Goal: Task Accomplishment & Management: Manage account settings

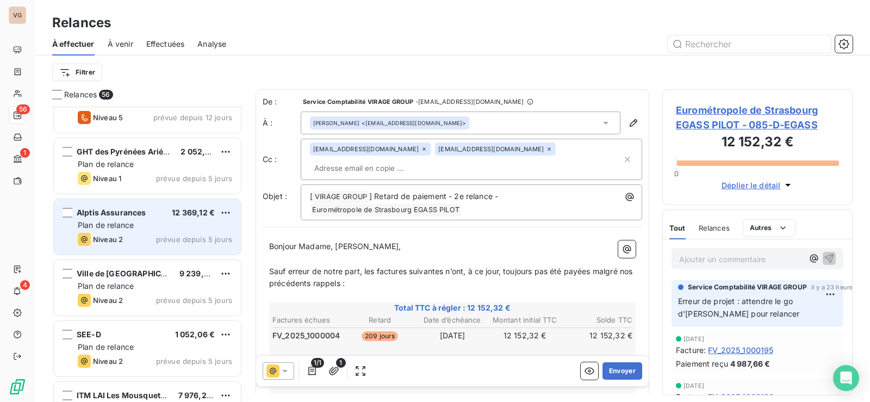
scroll to position [653, 0]
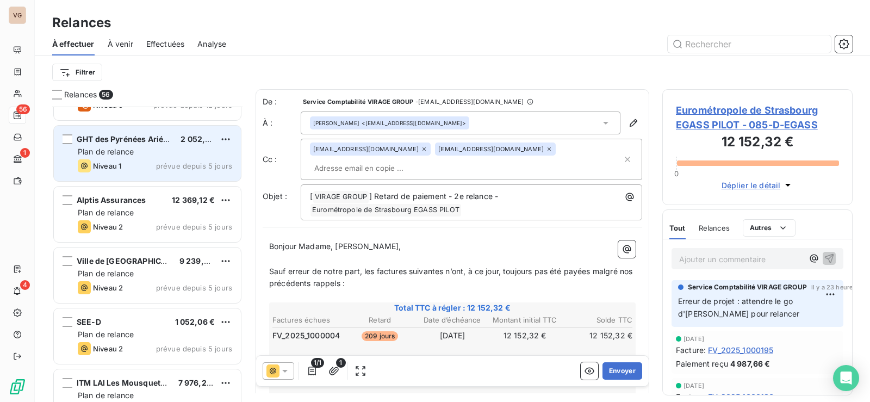
click at [144, 158] on div "GHT des Pyrénées Ariégeoises 2 052,00 € Plan de relance Niveau 1 prévue depuis …" at bounding box center [147, 153] width 187 height 55
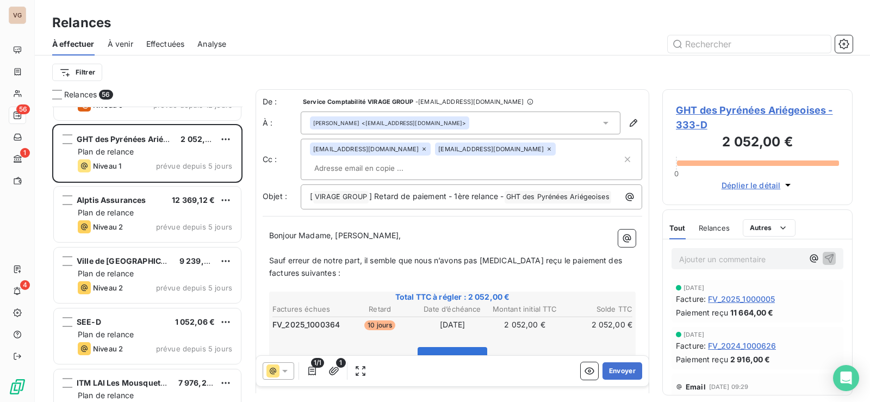
click at [724, 112] on span "GHT des Pyrénées Ariégeoises - 333-D" at bounding box center [757, 117] width 163 height 29
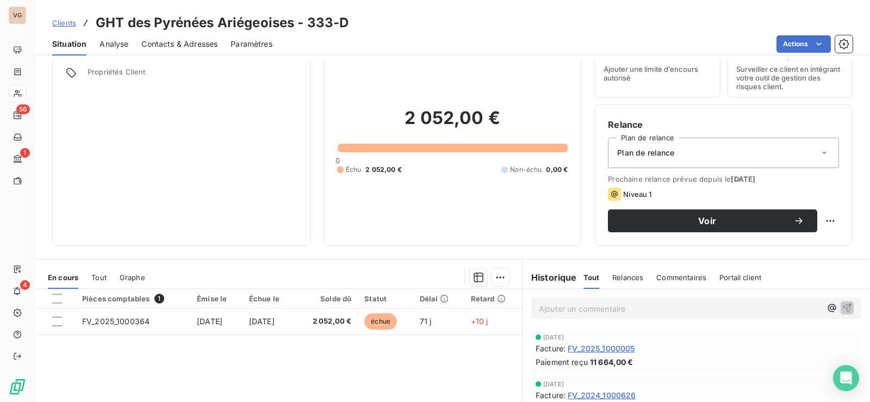
scroll to position [109, 0]
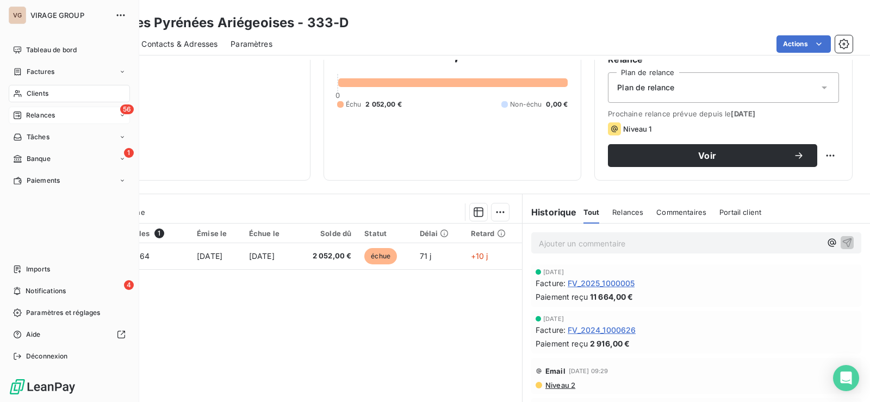
click at [47, 107] on div "56 Relances" at bounding box center [69, 115] width 121 height 17
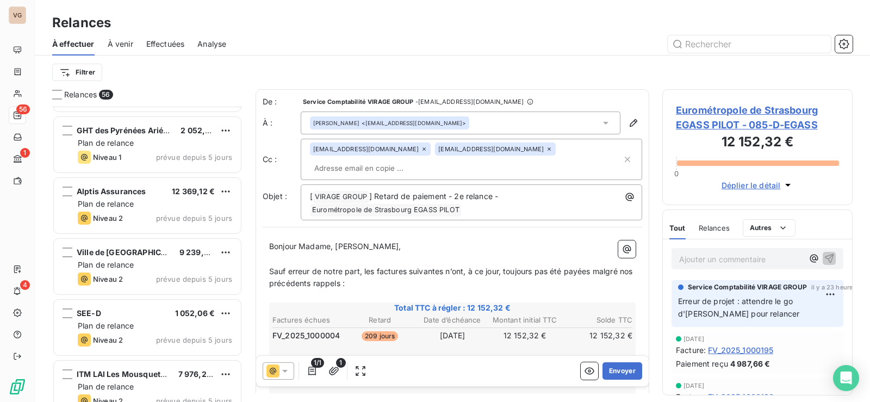
scroll to position [599, 0]
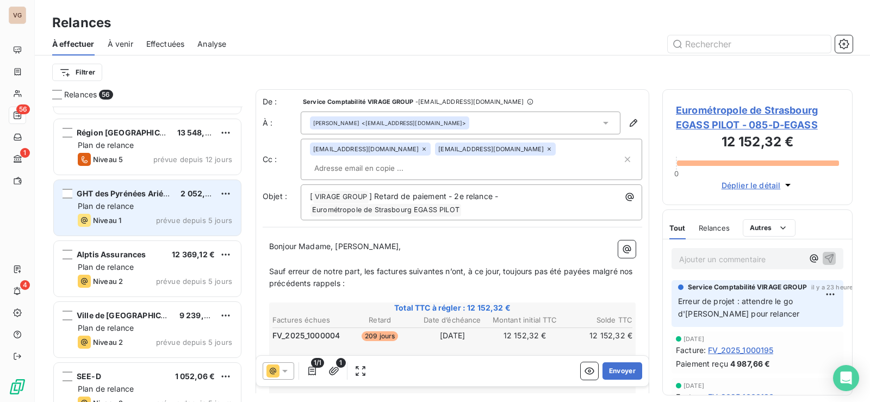
click at [122, 208] on span "Plan de relance" at bounding box center [106, 205] width 56 height 9
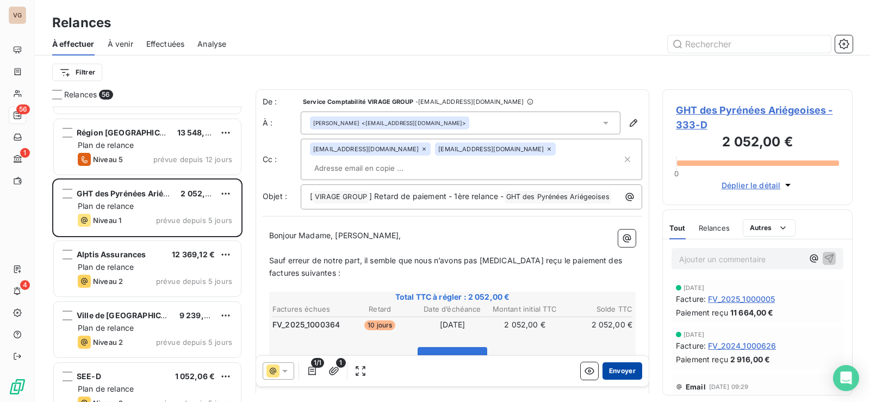
click at [610, 369] on button "Envoyer" at bounding box center [623, 370] width 40 height 17
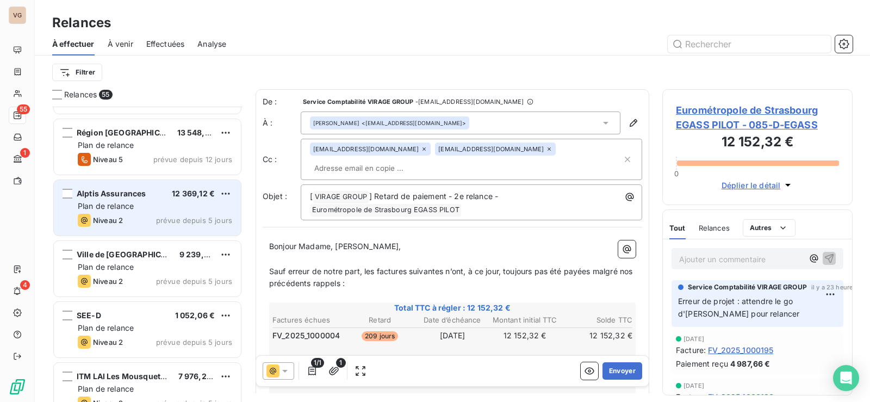
click at [130, 206] on span "Plan de relance" at bounding box center [106, 205] width 56 height 9
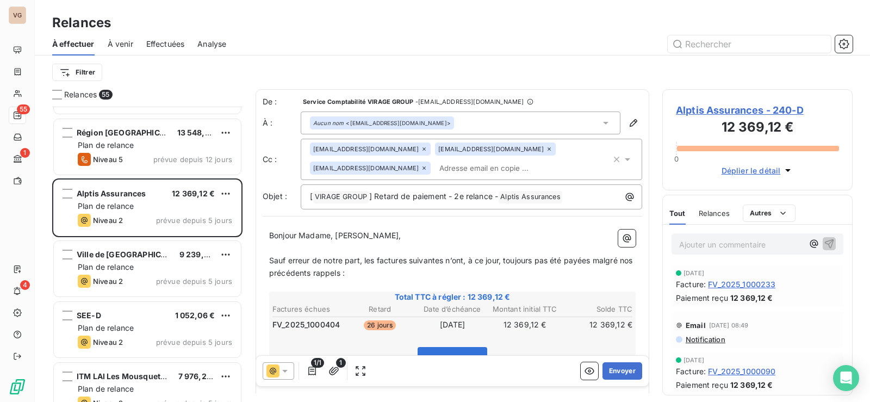
click at [701, 110] on span "Alptis Assurances - 240-D" at bounding box center [757, 110] width 163 height 15
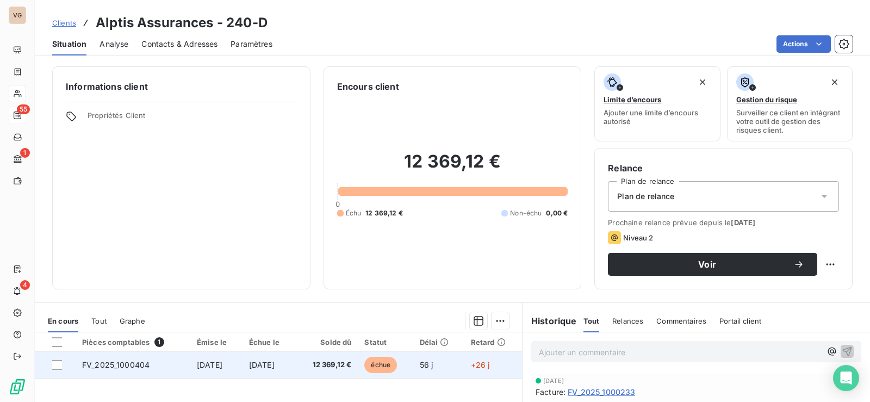
click at [165, 367] on td "FV_2025_1000404" at bounding box center [133, 365] width 115 height 26
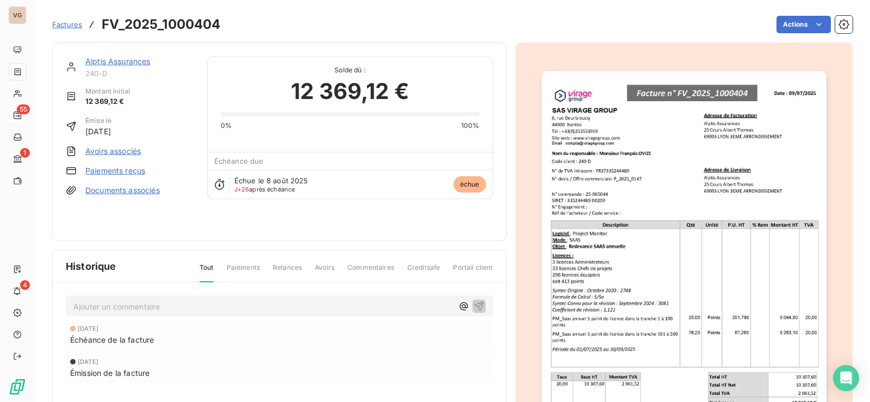
click at [137, 172] on link "Paiements reçus" at bounding box center [115, 170] width 60 height 11
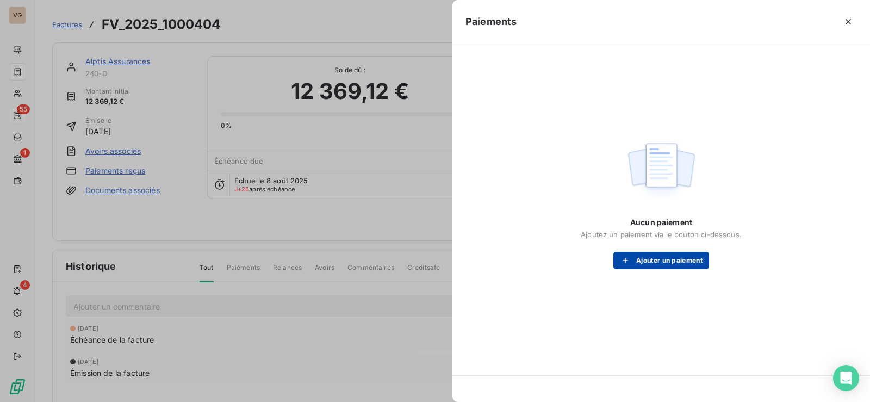
click at [693, 262] on button "Ajouter un paiement" at bounding box center [662, 260] width 96 height 17
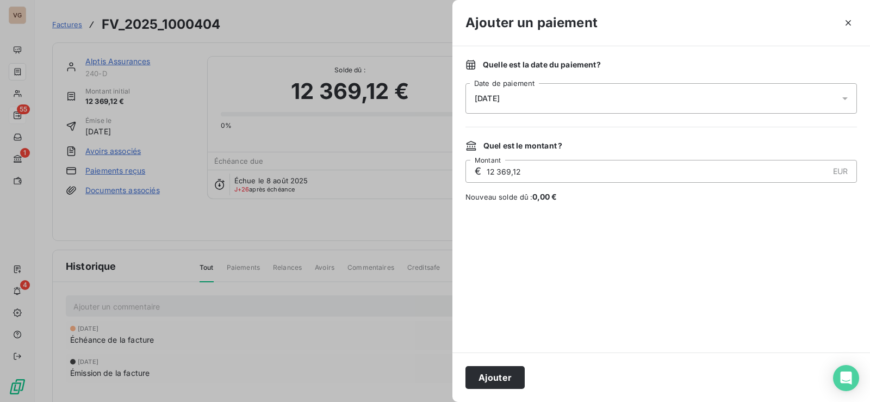
click at [569, 104] on div "[DATE]" at bounding box center [662, 98] width 392 height 30
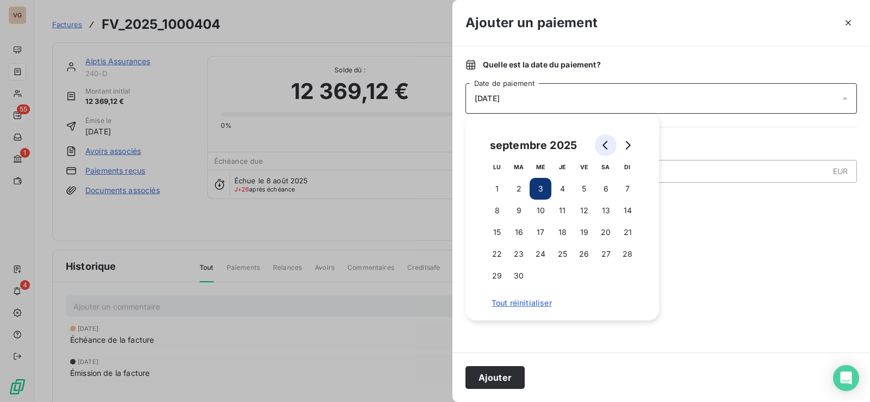
click at [605, 140] on button "Go to previous month" at bounding box center [606, 145] width 22 height 22
click at [499, 230] on button "11" at bounding box center [497, 232] width 22 height 22
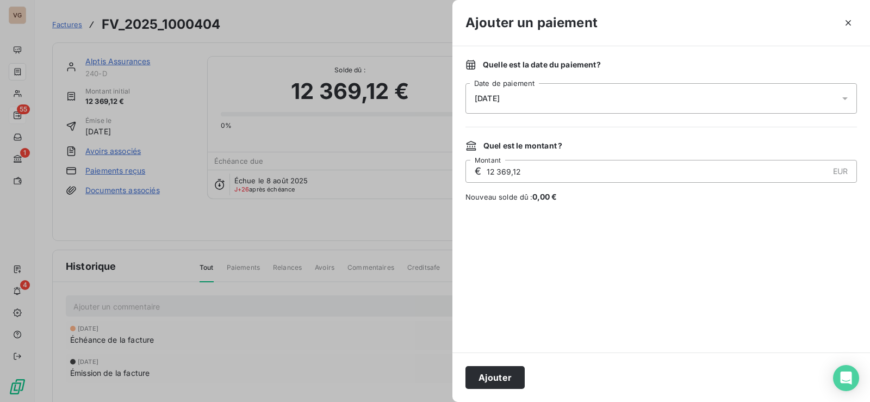
click at [497, 376] on button "Ajouter" at bounding box center [495, 377] width 59 height 23
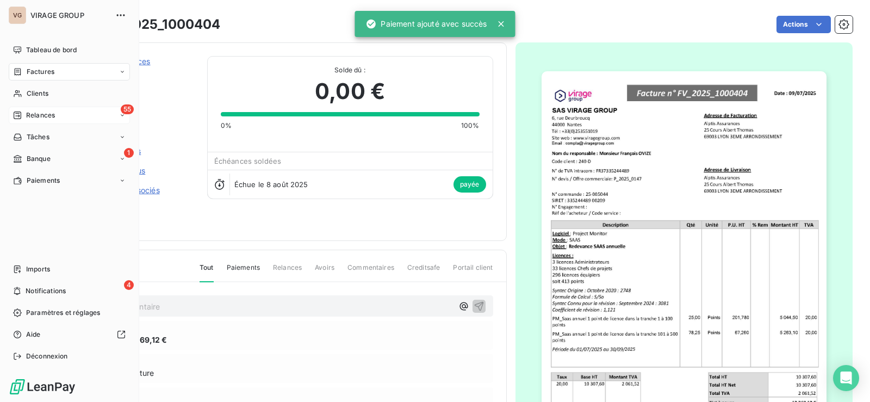
click at [39, 120] on span "Relances" at bounding box center [40, 115] width 29 height 10
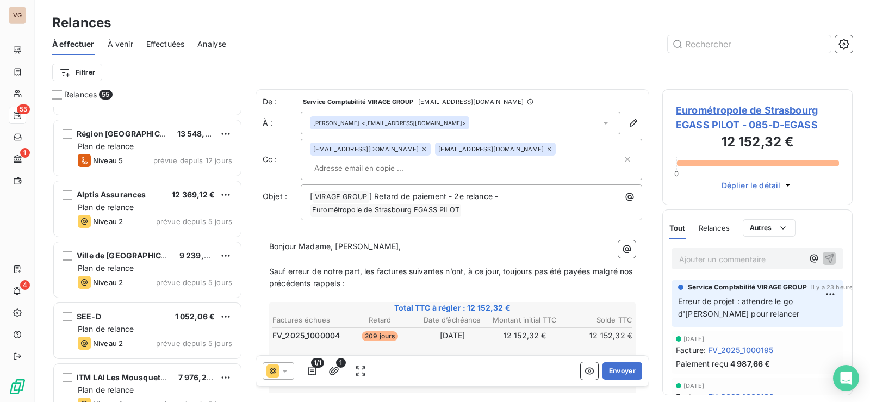
scroll to position [599, 0]
click at [736, 119] on span "Eurométropole de Strasbourg EGASS PILOT - 085-D-EGASS" at bounding box center [757, 117] width 163 height 29
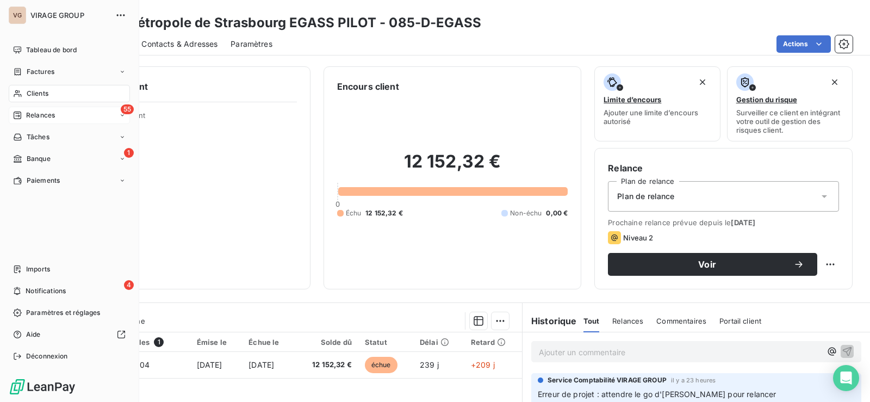
click at [39, 110] on div "55 Relances" at bounding box center [69, 115] width 121 height 17
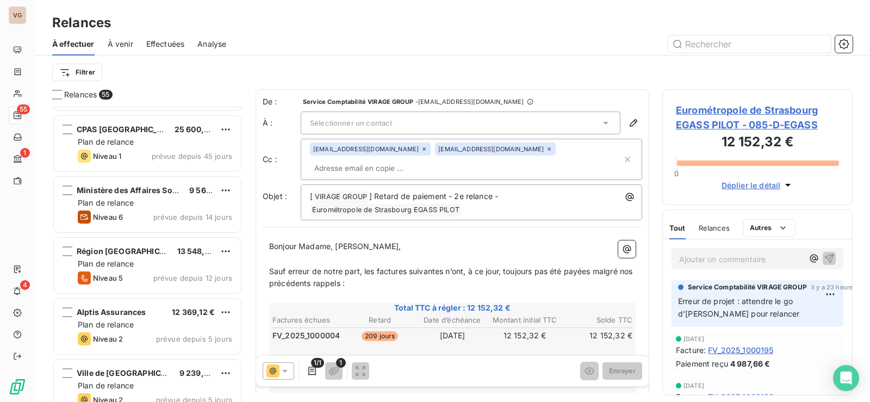
scroll to position [554, 0]
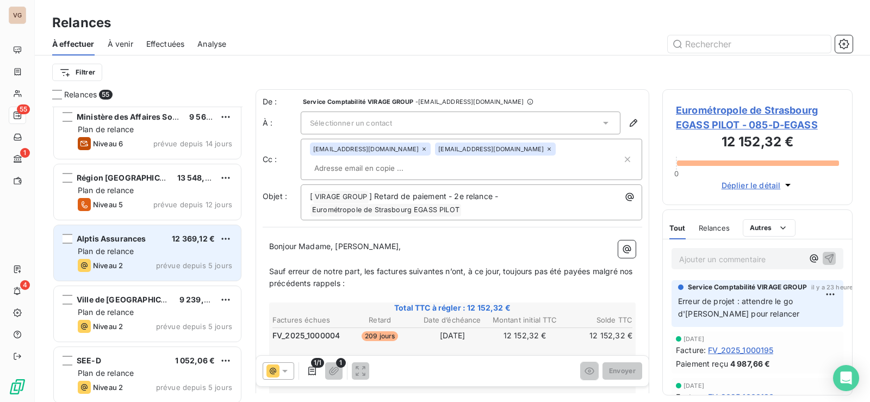
click at [136, 244] on div "Alptis Assurances" at bounding box center [112, 238] width 70 height 11
